Goal: Task Accomplishment & Management: Manage account settings

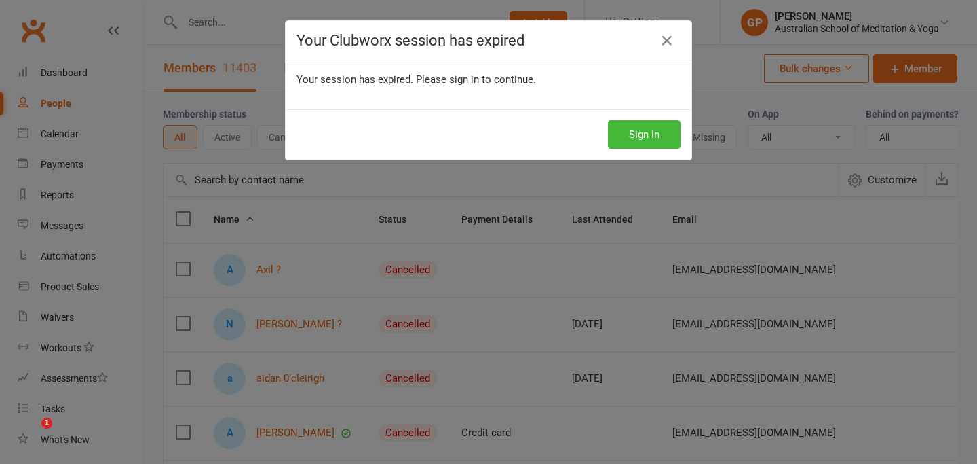
select select "25"
click at [639, 134] on button "Sign In" at bounding box center [644, 134] width 73 height 29
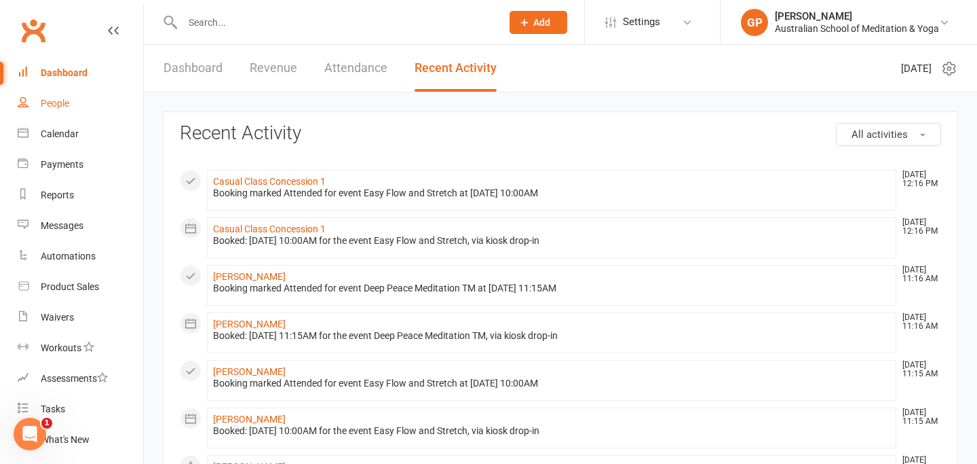
click at [54, 106] on div "People" at bounding box center [55, 103] width 29 height 11
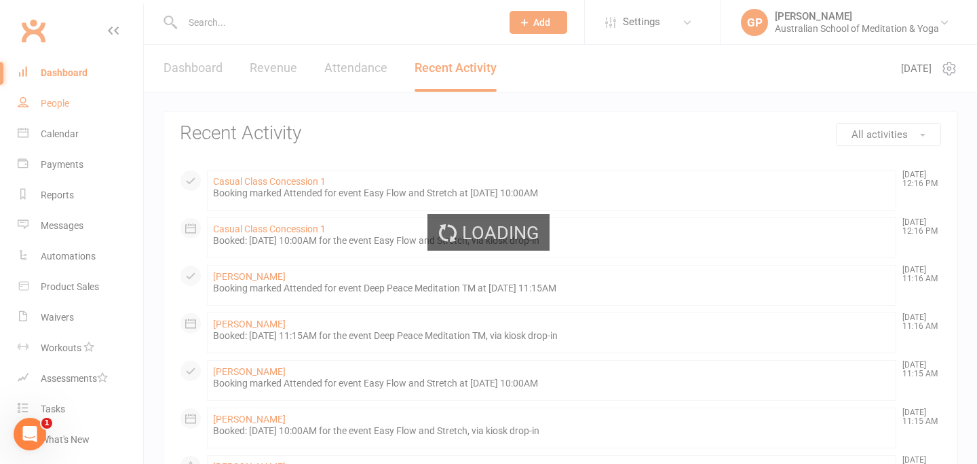
select select "25"
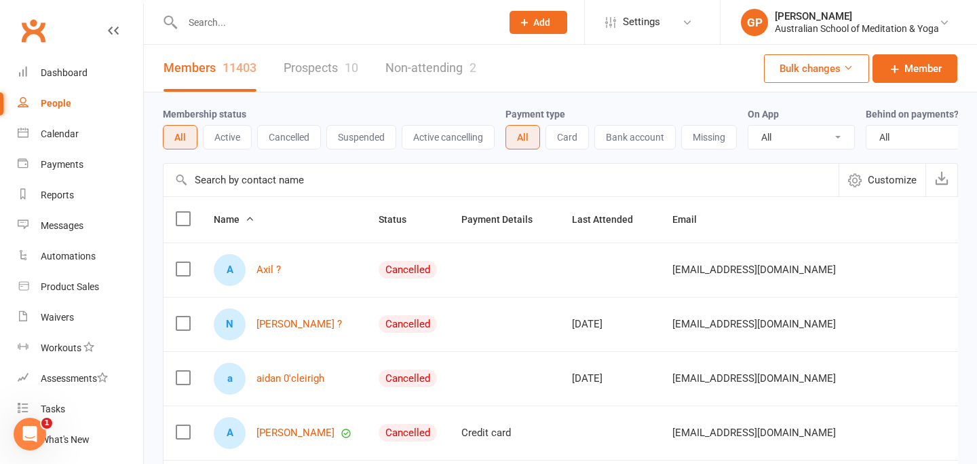
click at [262, 30] on input "text" at bounding box center [335, 22] width 314 height 19
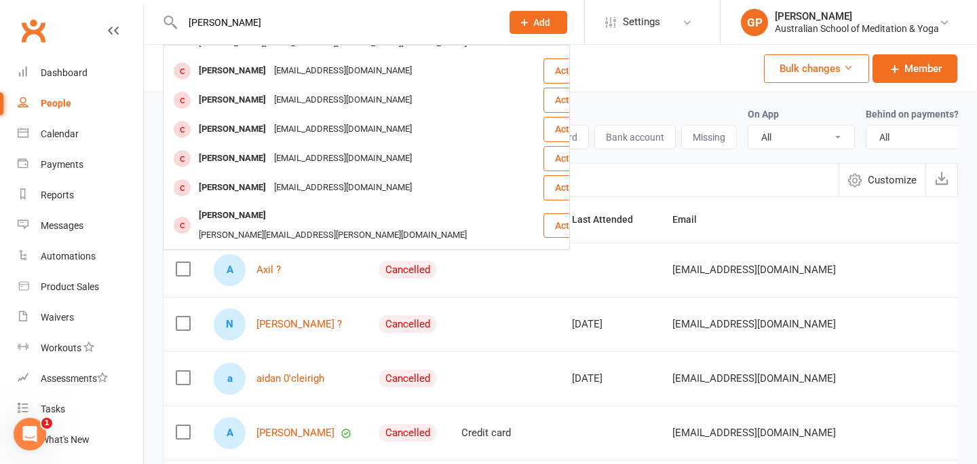
scroll to position [196, 0]
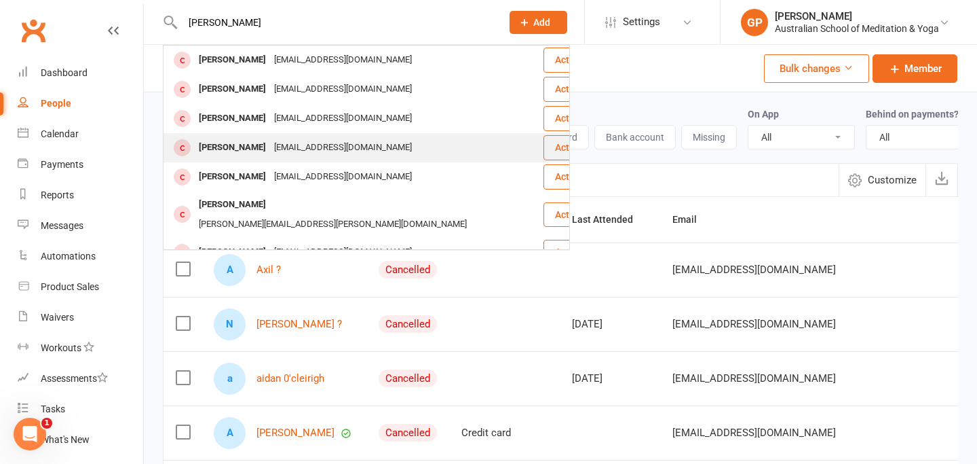
type input "[PERSON_NAME]"
click at [292, 138] on div "[EMAIL_ADDRESS][DOMAIN_NAME]" at bounding box center [343, 148] width 146 height 20
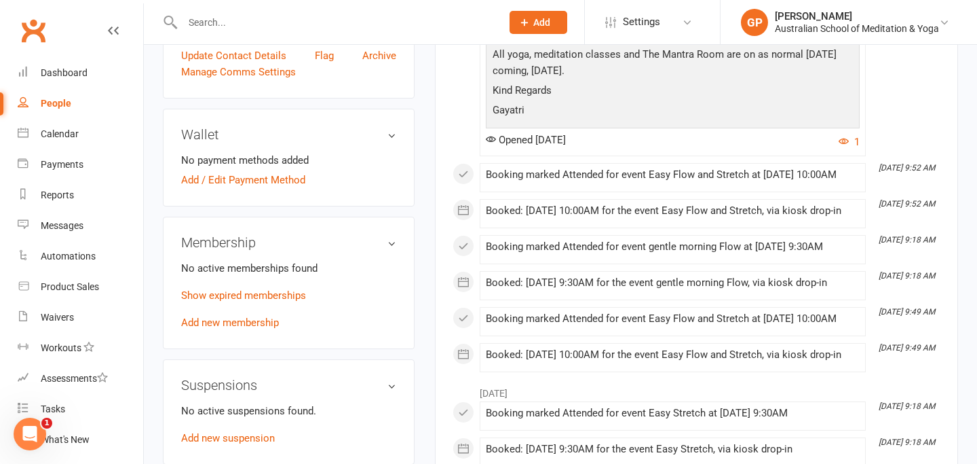
scroll to position [346, 0]
click at [290, 301] on link "Show expired memberships" at bounding box center [243, 294] width 125 height 12
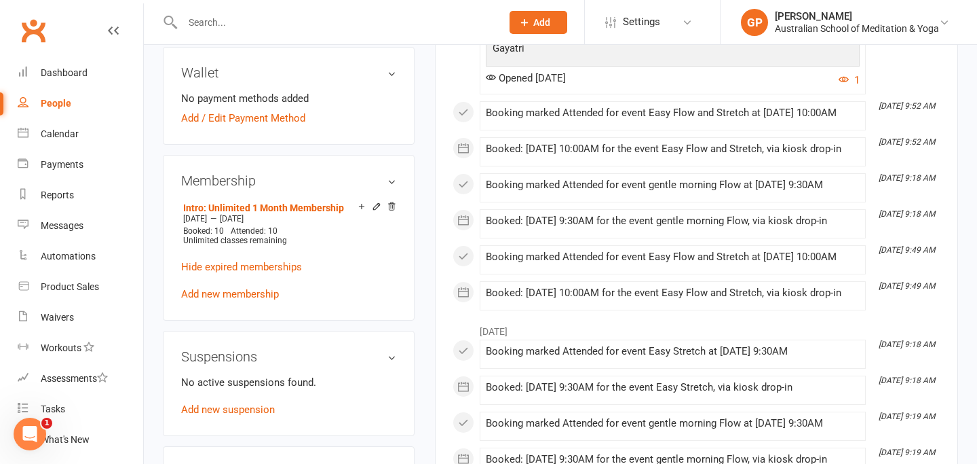
scroll to position [409, 0]
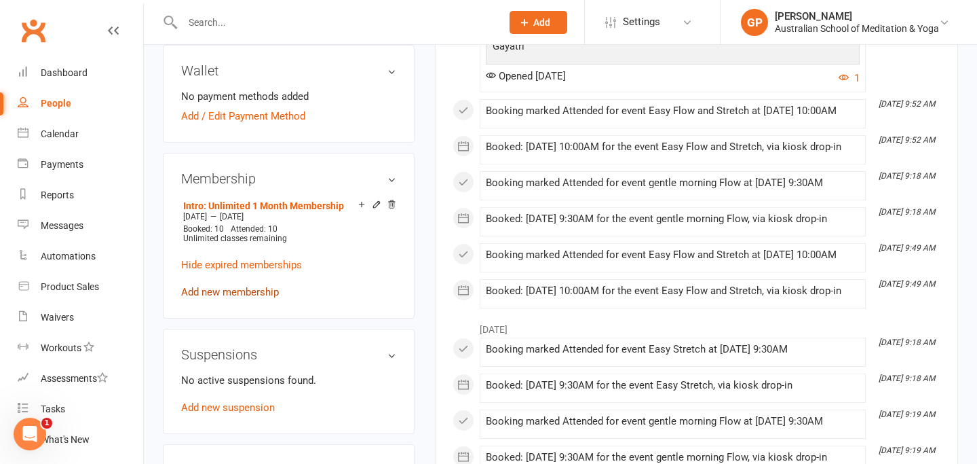
click at [268, 298] on link "Add new membership" at bounding box center [230, 292] width 98 height 12
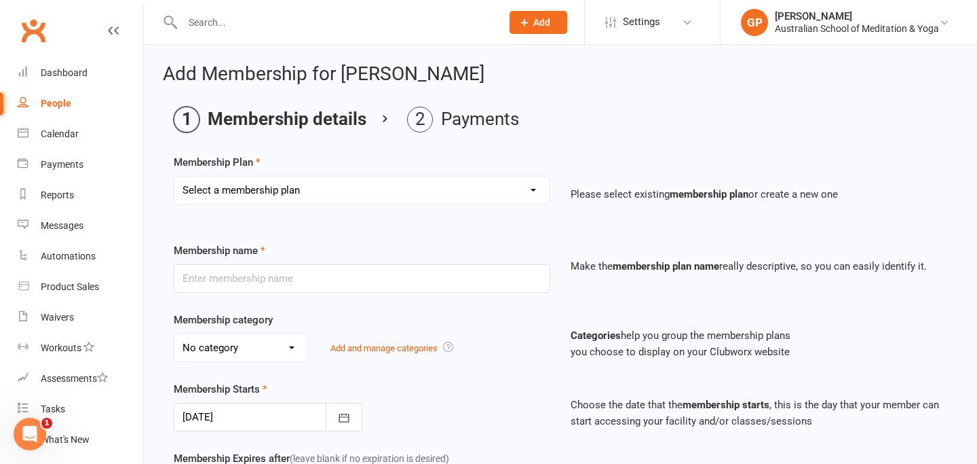
click at [521, 189] on select "Select a membership plan Create new Membership Plan Intro: Unlimited 1 Month Me…" at bounding box center [361, 189] width 375 height 27
select select "9"
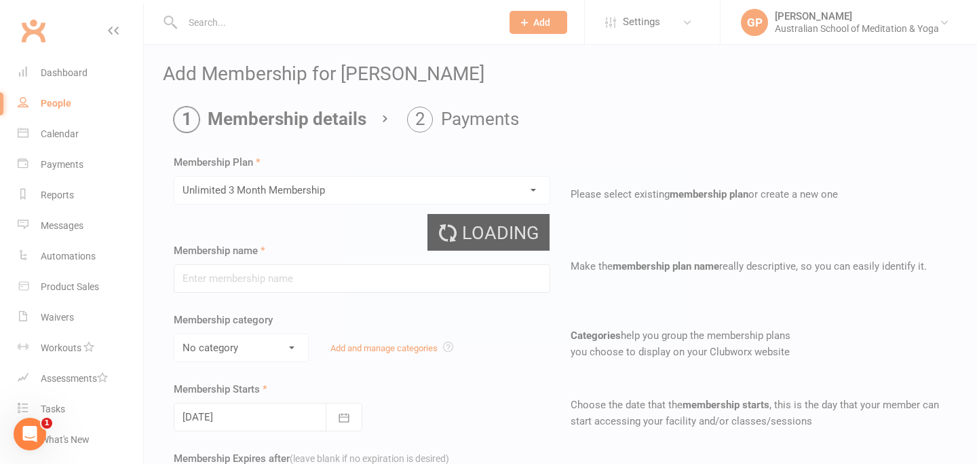
type input "Unlimited 3 Month Membership"
select select "5"
type input "3"
select select "2"
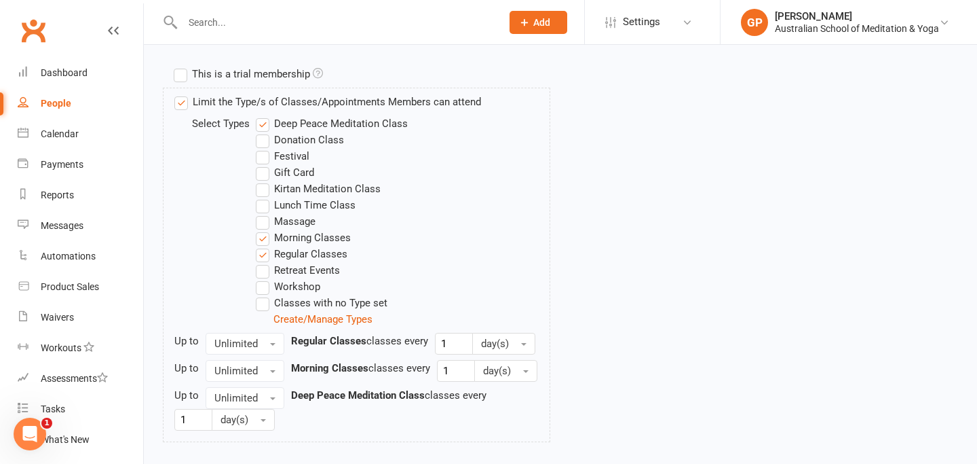
scroll to position [737, 0]
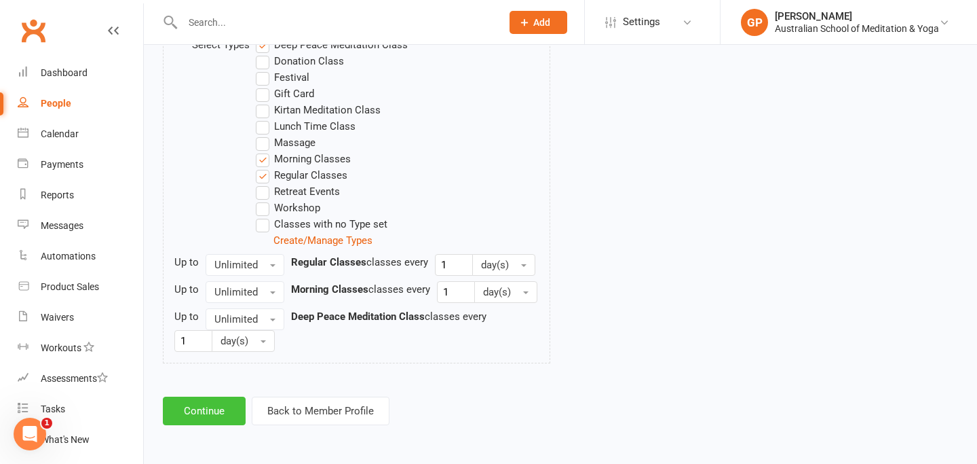
click at [207, 413] on button "Continue" at bounding box center [204, 410] width 83 height 29
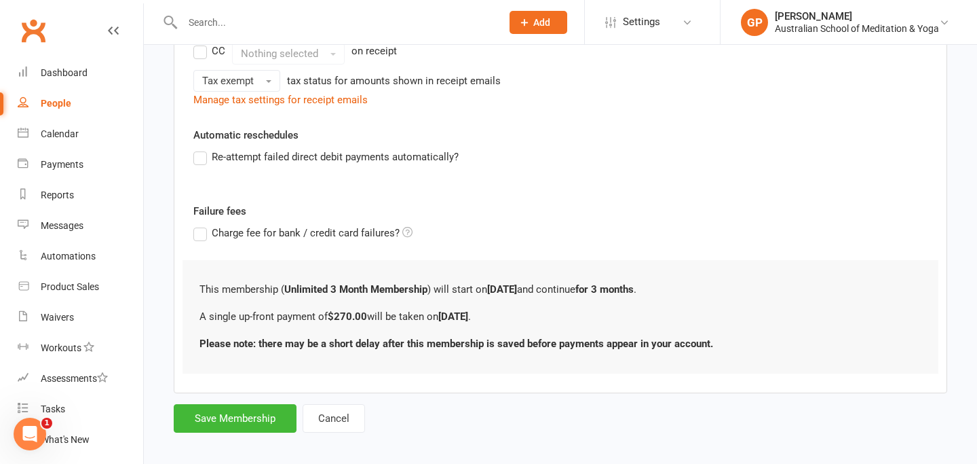
scroll to position [330, 0]
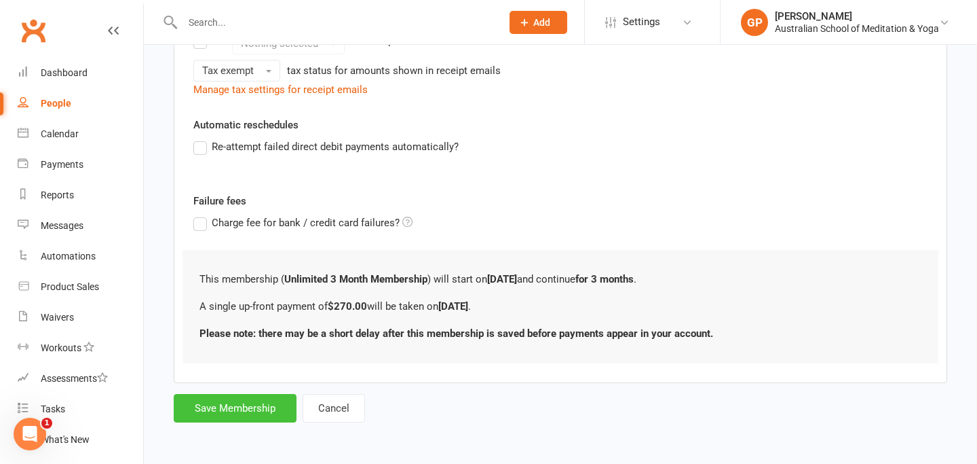
click at [228, 412] on button "Save Membership" at bounding box center [235, 408] width 123 height 29
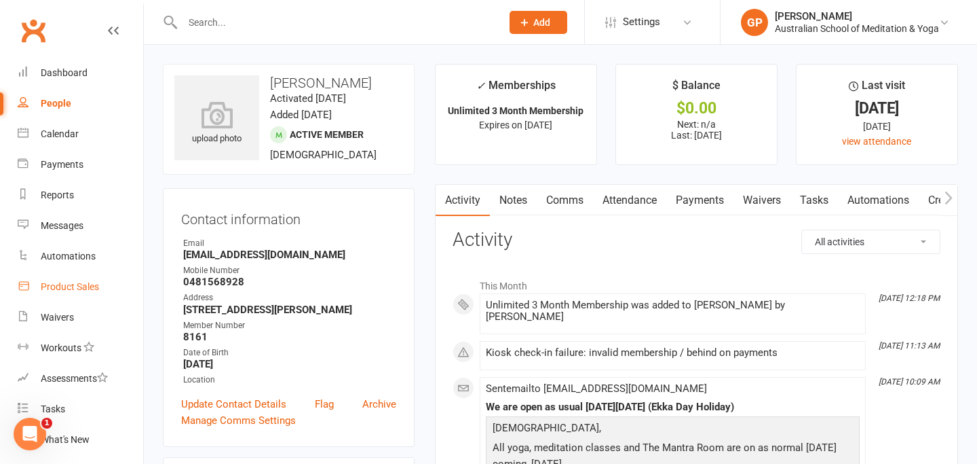
click at [72, 283] on div "Product Sales" at bounding box center [70, 286] width 58 height 11
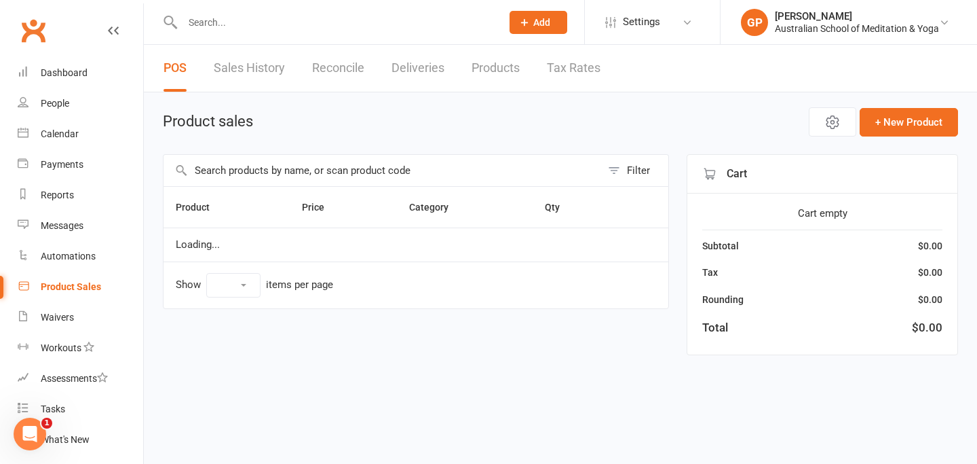
select select "50"
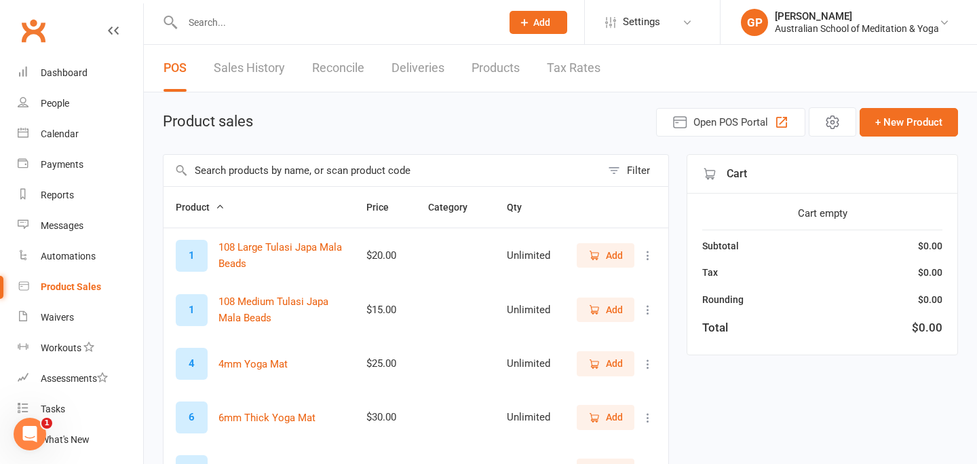
click at [214, 29] on input "text" at bounding box center [335, 22] width 314 height 19
type input "S"
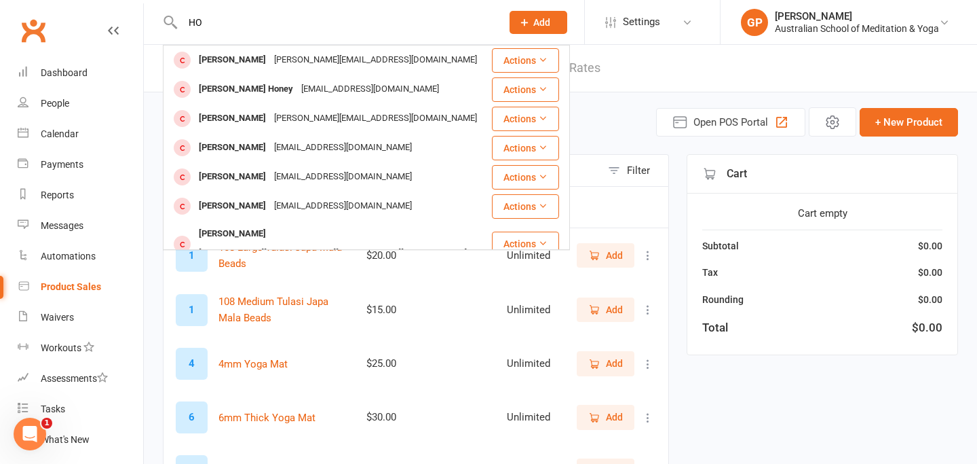
type input "H"
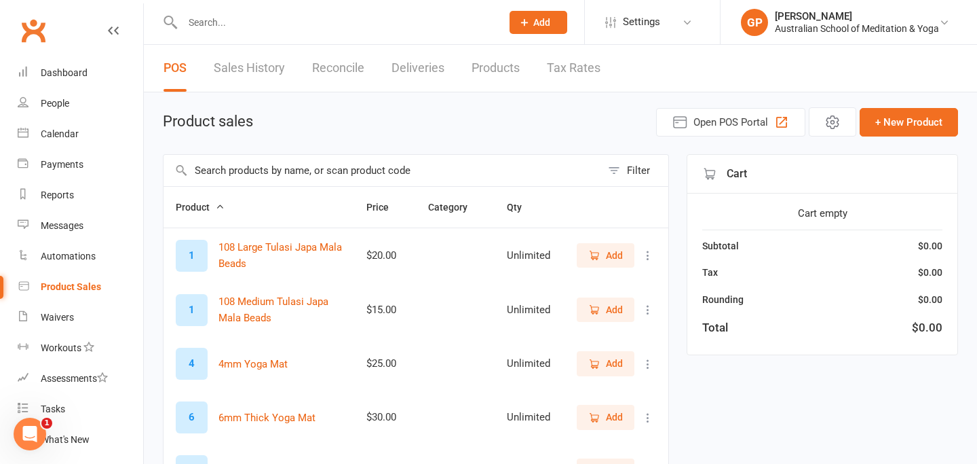
click at [247, 194] on th "Product" at bounding box center [259, 207] width 191 height 41
click at [299, 131] on div "Product sales Open POS Portal + New Product" at bounding box center [560, 121] width 795 height 29
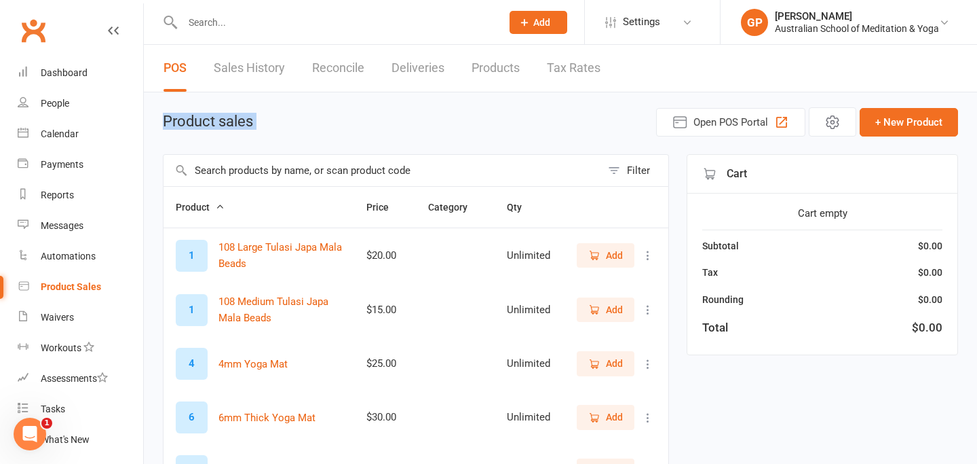
click at [269, 174] on input "text" at bounding box center [383, 170] width 438 height 31
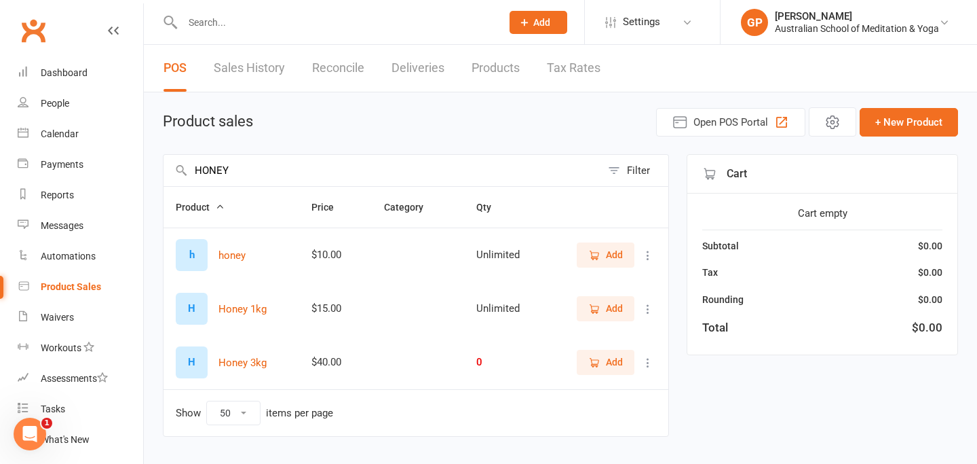
type input "HONEY"
click at [612, 257] on span "Add" at bounding box center [614, 254] width 17 height 15
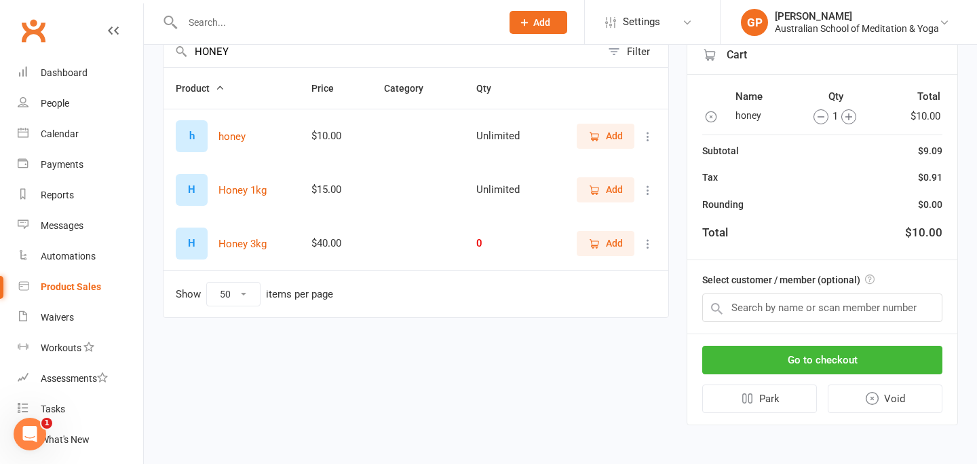
scroll to position [115, 0]
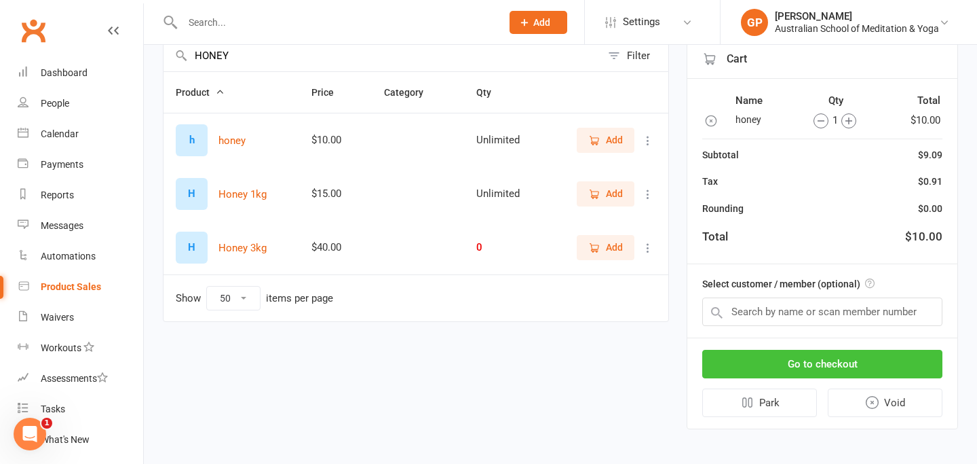
click at [805, 368] on button "Go to checkout" at bounding box center [822, 364] width 240 height 29
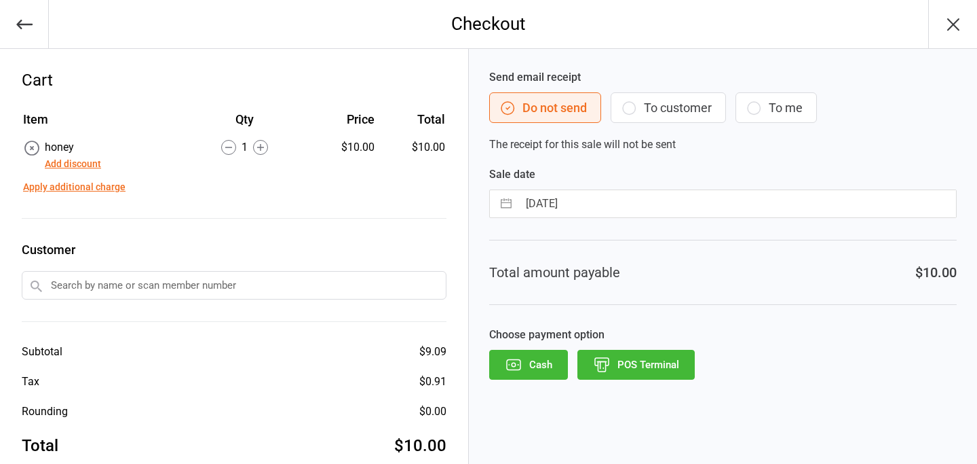
click at [662, 364] on button "POS Terminal" at bounding box center [636, 365] width 117 height 30
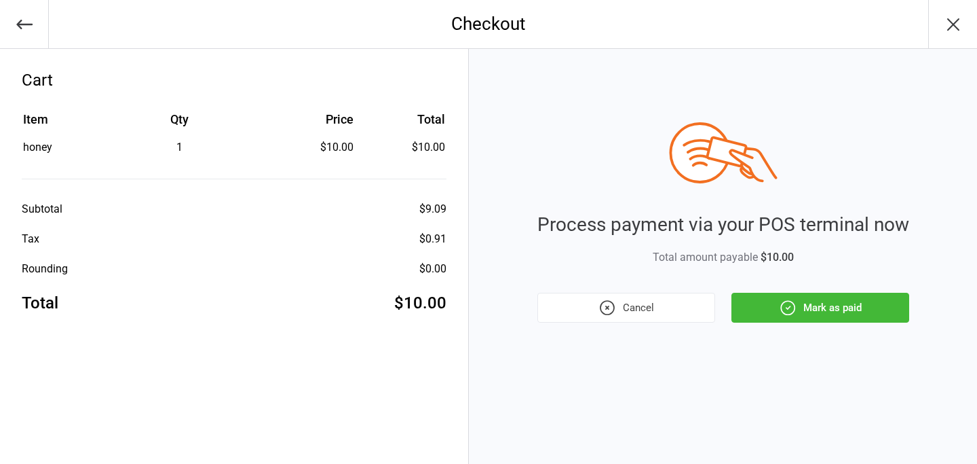
click at [815, 303] on button "Mark as paid" at bounding box center [821, 308] width 178 height 30
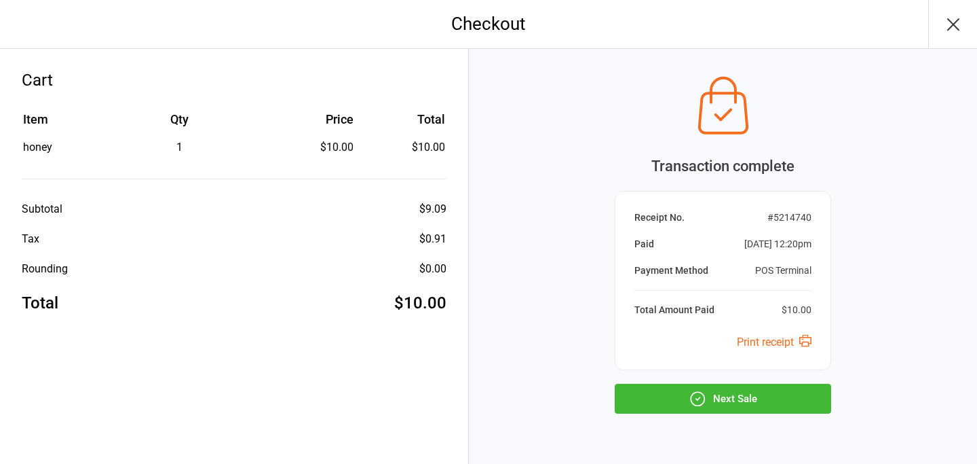
click at [719, 413] on button "Next Sale" at bounding box center [723, 398] width 217 height 30
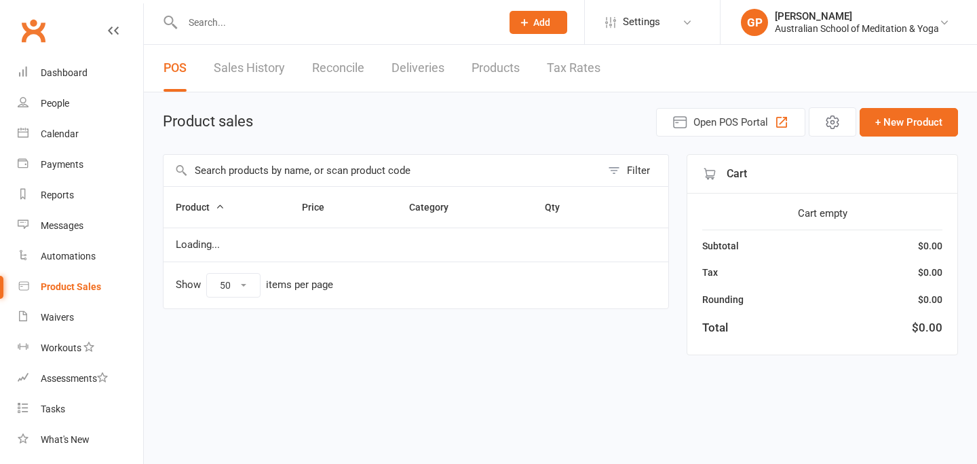
select select "50"
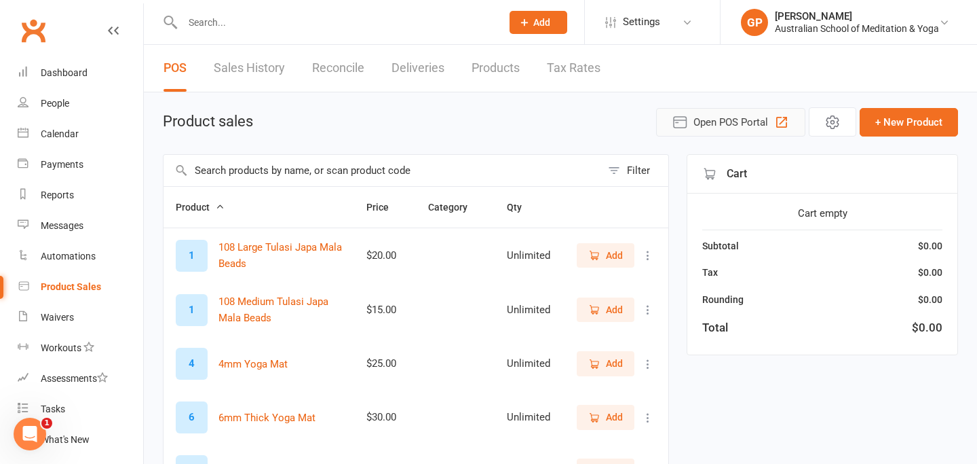
click at [733, 124] on span "Open POS Portal" at bounding box center [731, 122] width 75 height 16
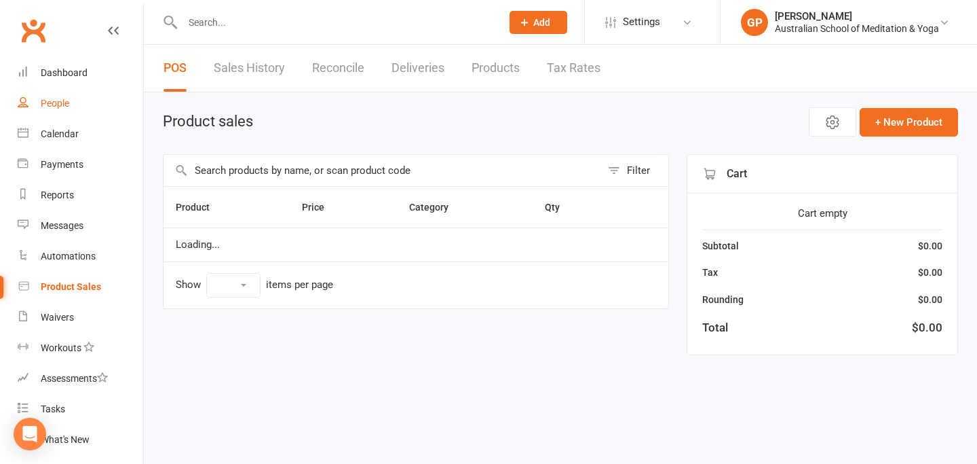
select select "50"
click at [61, 101] on div "People" at bounding box center [55, 103] width 29 height 11
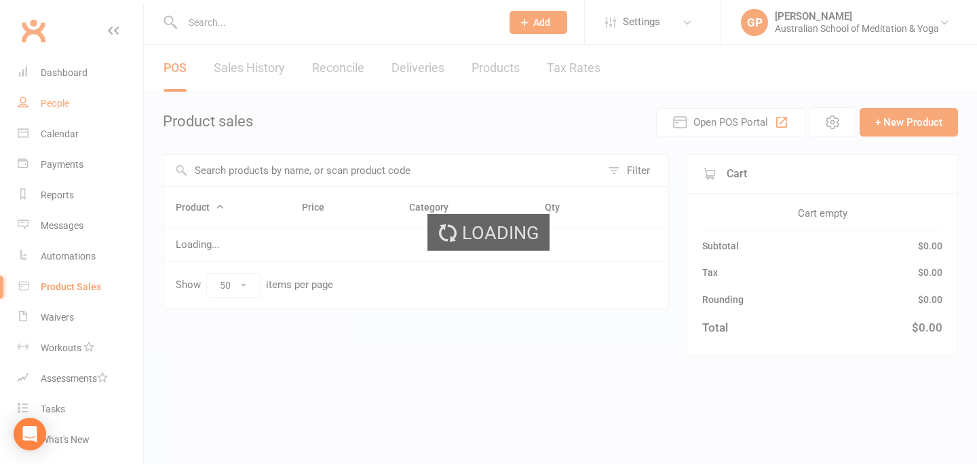
select select "25"
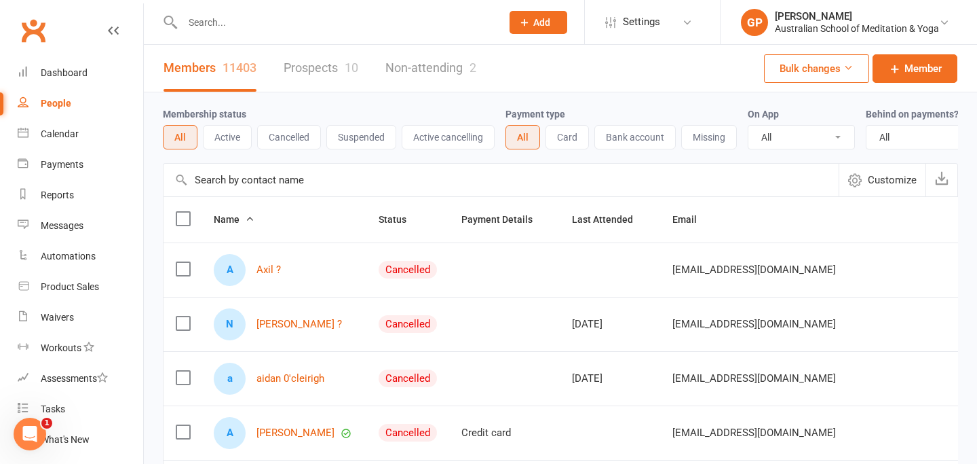
click at [233, 24] on input "text" at bounding box center [335, 22] width 314 height 19
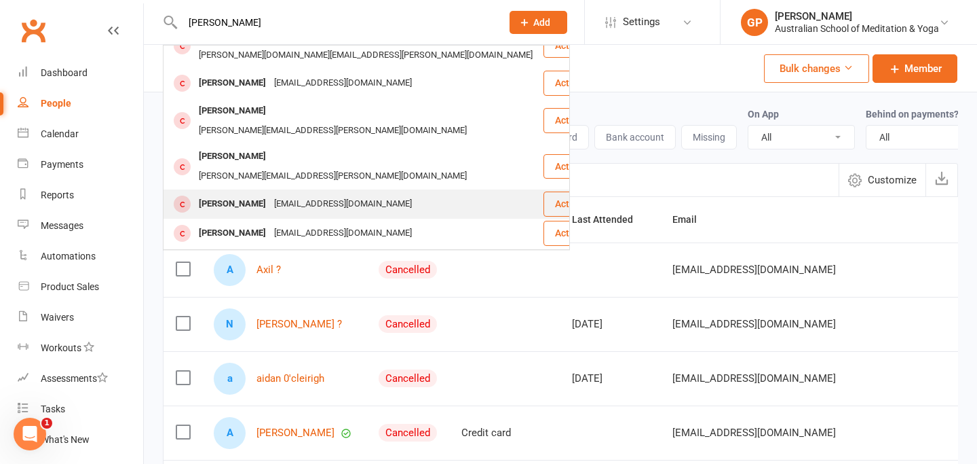
scroll to position [83, 0]
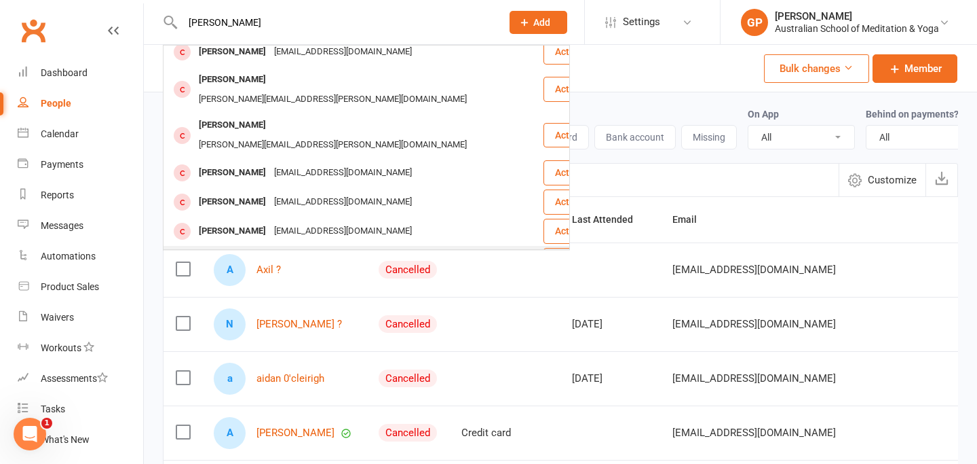
type input "[PERSON_NAME]"
click at [283, 250] on div "[EMAIL_ADDRESS][DOMAIN_NAME]" at bounding box center [343, 260] width 146 height 20
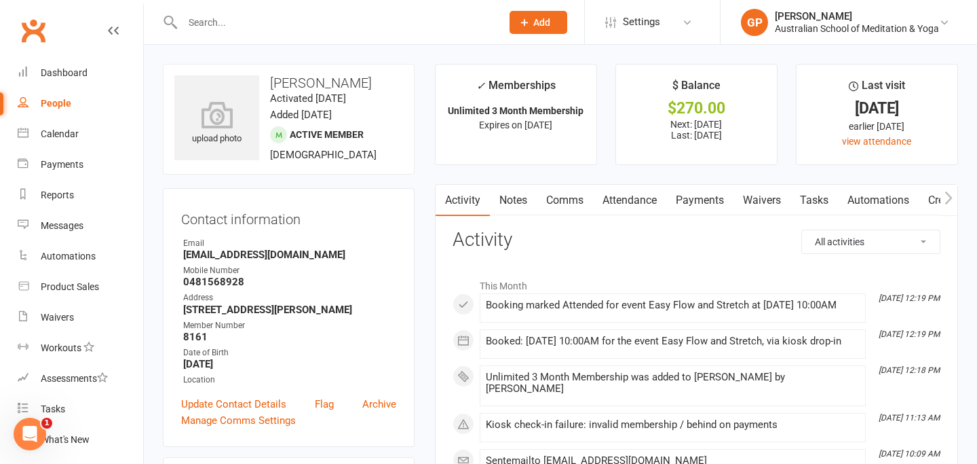
click at [709, 200] on link "Payments" at bounding box center [699, 200] width 67 height 31
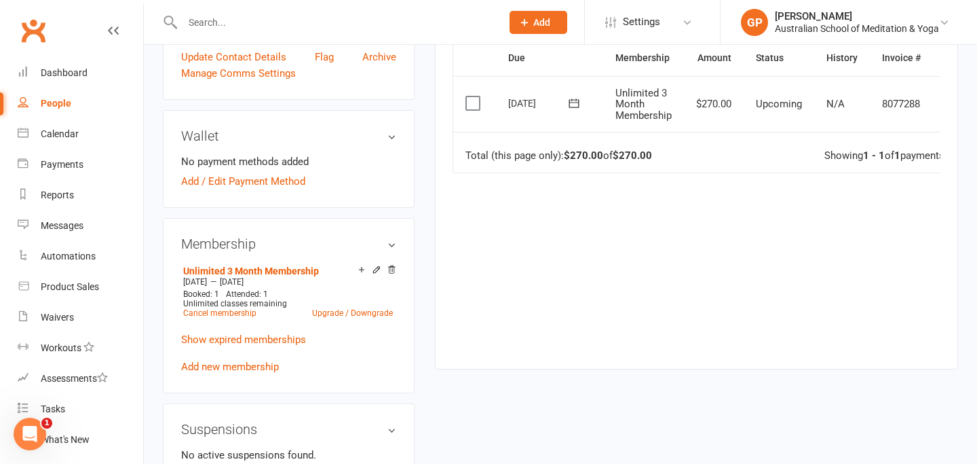
scroll to position [301, 0]
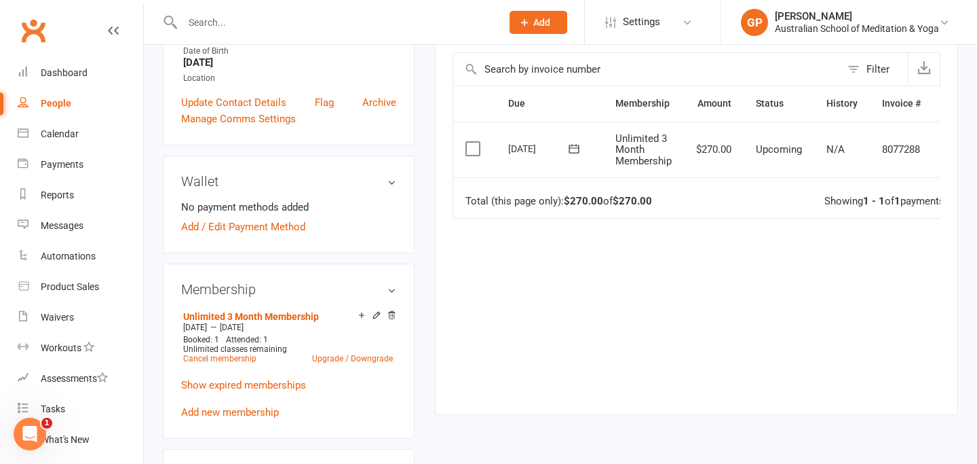
click at [471, 149] on label at bounding box center [475, 149] width 18 height 14
click at [471, 142] on input "checkbox" at bounding box center [470, 142] width 9 height 0
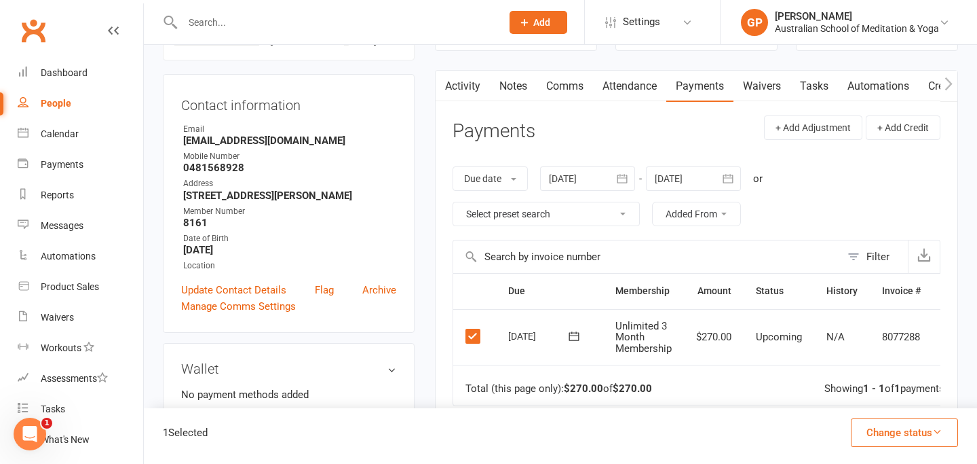
scroll to position [117, 0]
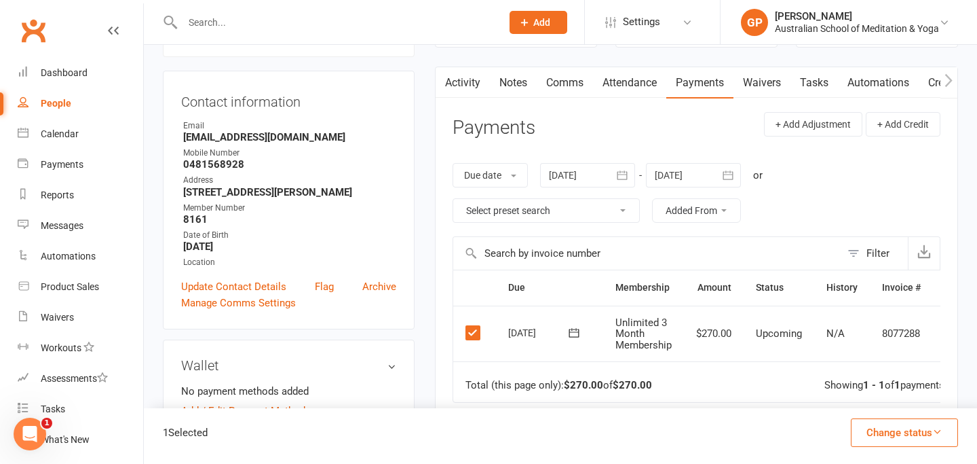
click at [470, 333] on label at bounding box center [475, 333] width 18 height 14
click at [470, 326] on input "checkbox" at bounding box center [470, 326] width 9 height 0
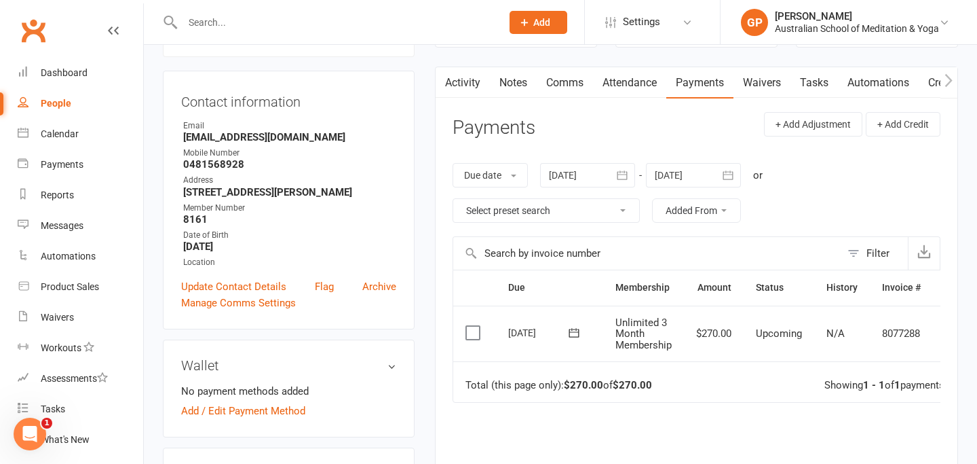
click at [470, 333] on label at bounding box center [475, 333] width 18 height 14
click at [470, 326] on input "checkbox" at bounding box center [470, 326] width 9 height 0
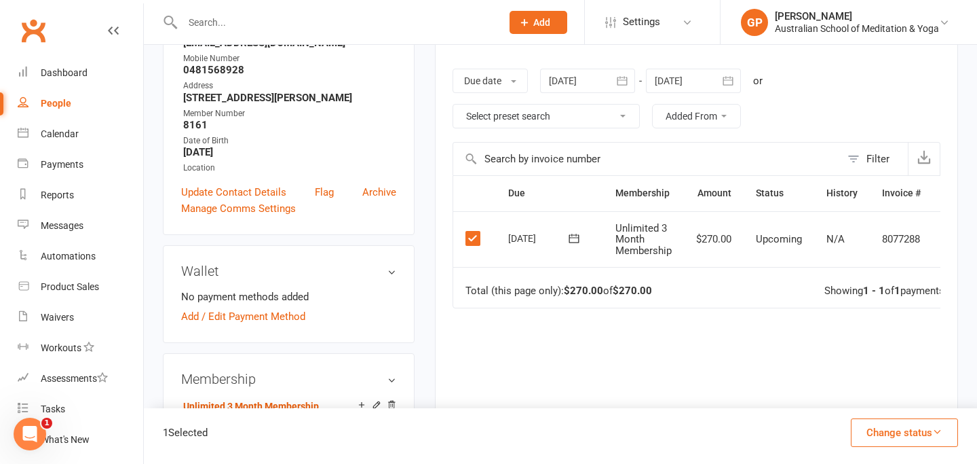
scroll to position [180, 0]
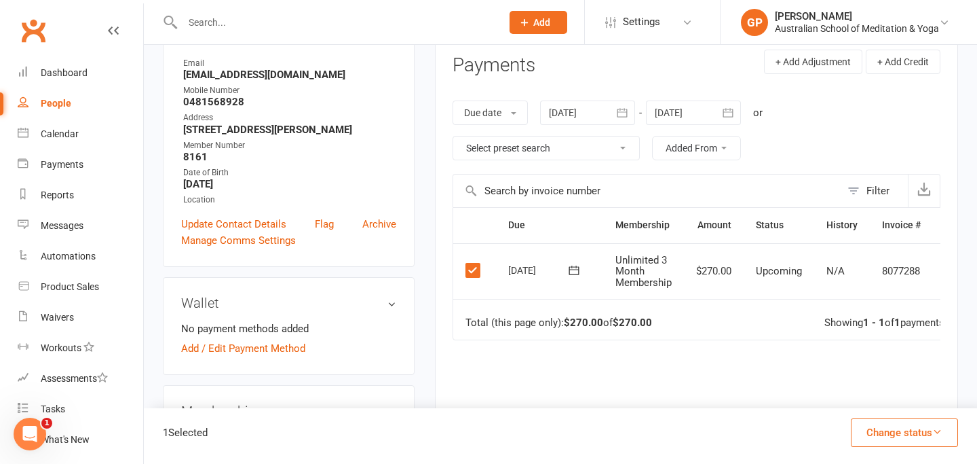
click at [473, 276] on label at bounding box center [475, 270] width 18 height 14
click at [473, 263] on input "checkbox" at bounding box center [470, 263] width 9 height 0
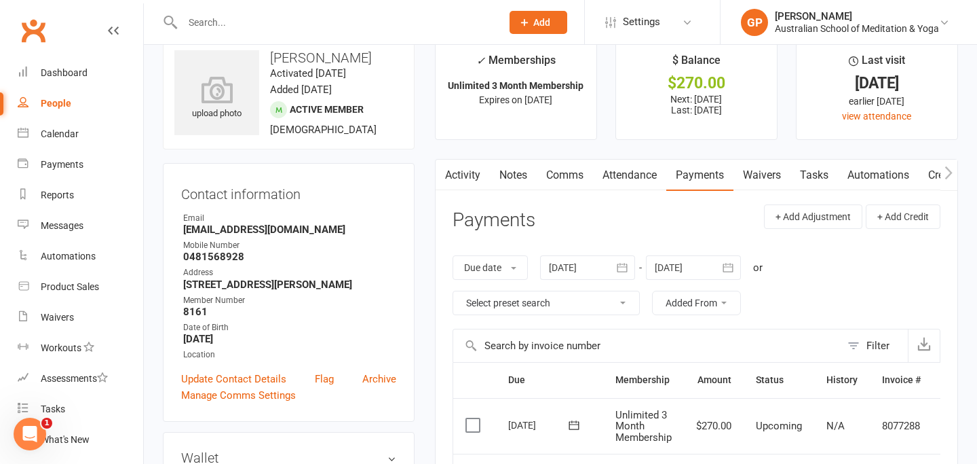
scroll to position [0, 0]
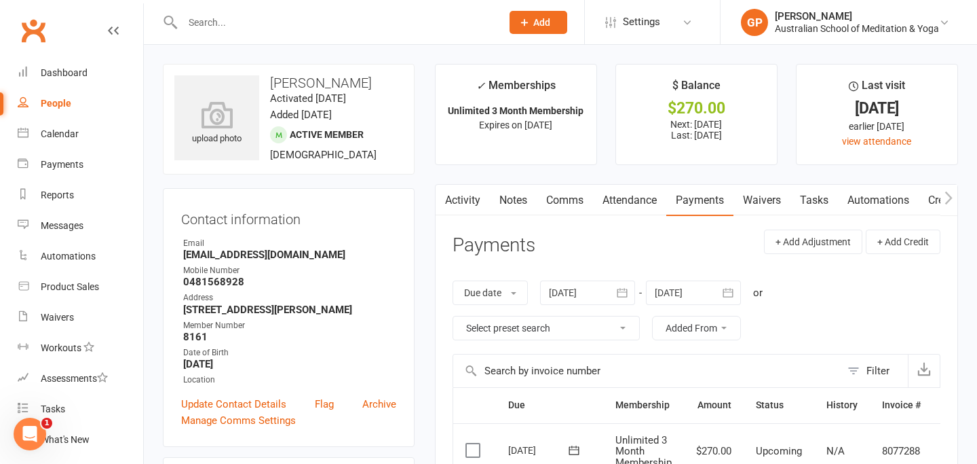
click at [462, 203] on link "Activity" at bounding box center [463, 200] width 54 height 31
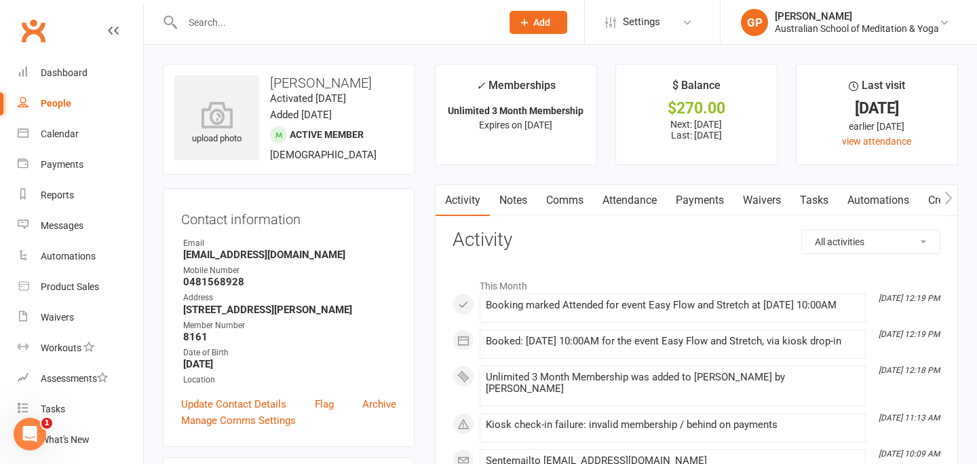
click at [950, 197] on icon "button" at bounding box center [948, 197] width 7 height 13
click at [627, 197] on link "Payments" at bounding box center [651, 200] width 67 height 31
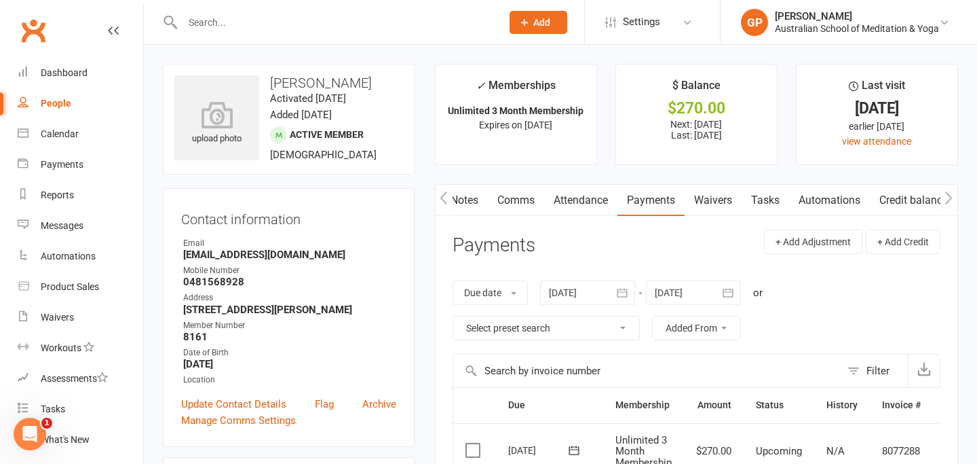
click at [441, 196] on icon "button" at bounding box center [443, 197] width 7 height 13
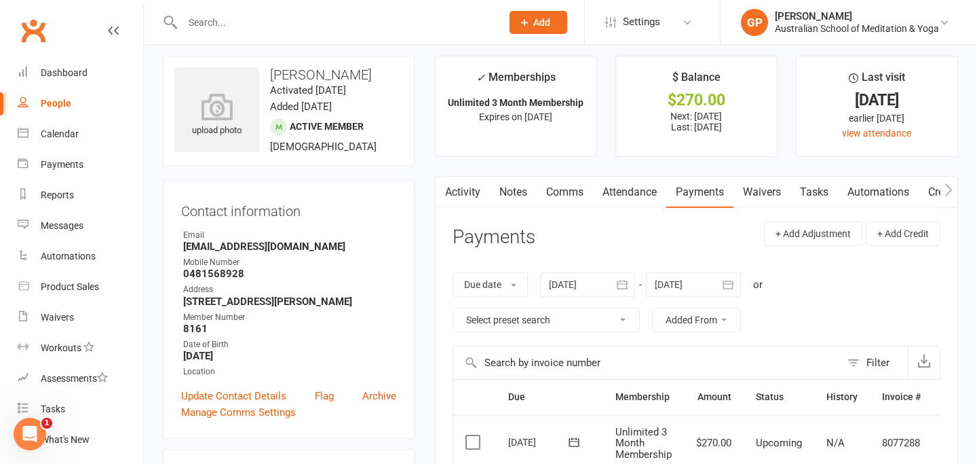
scroll to position [5, 0]
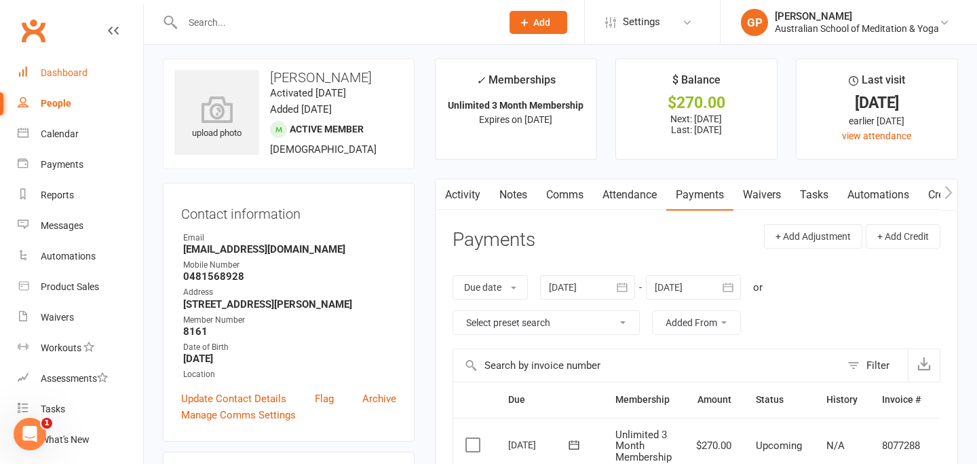
click at [57, 76] on div "Dashboard" at bounding box center [64, 72] width 47 height 11
